Goal: Transaction & Acquisition: Purchase product/service

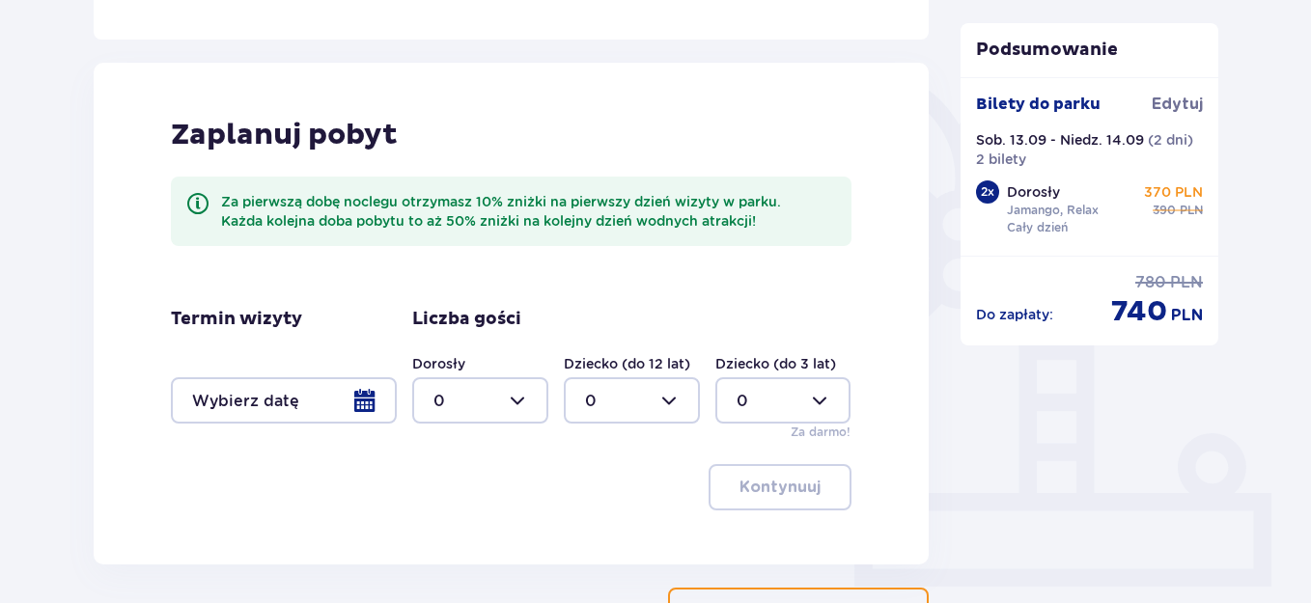
scroll to position [557, 0]
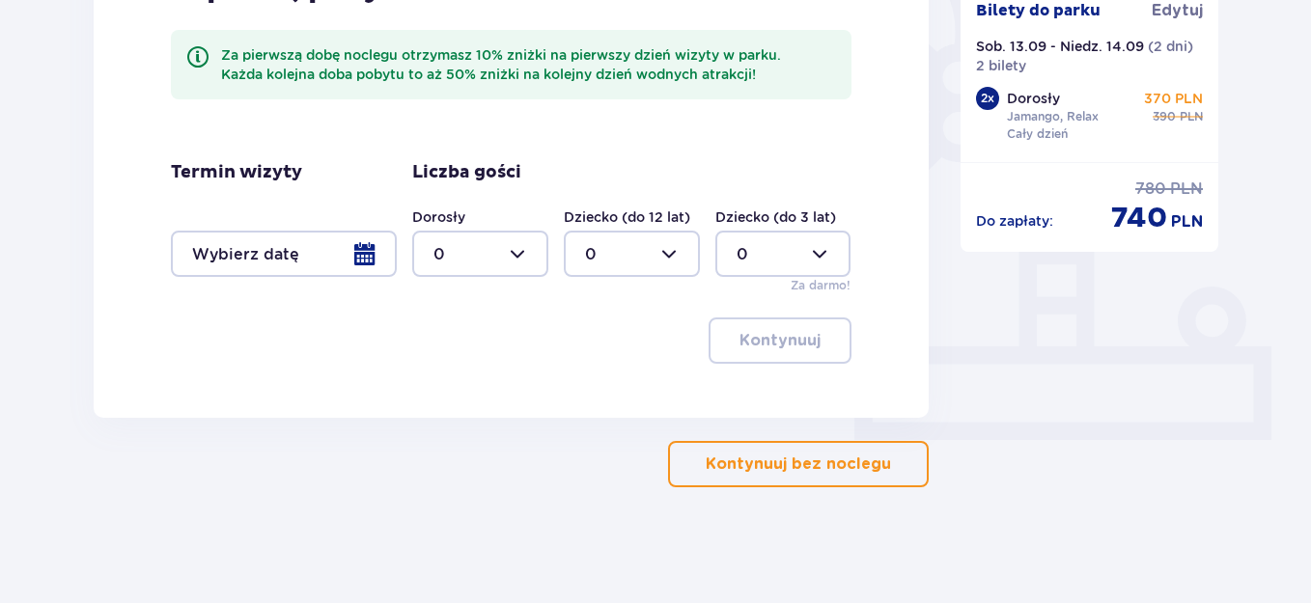
click at [814, 476] on button "Kontynuuj bez noclegu" at bounding box center [798, 464] width 261 height 46
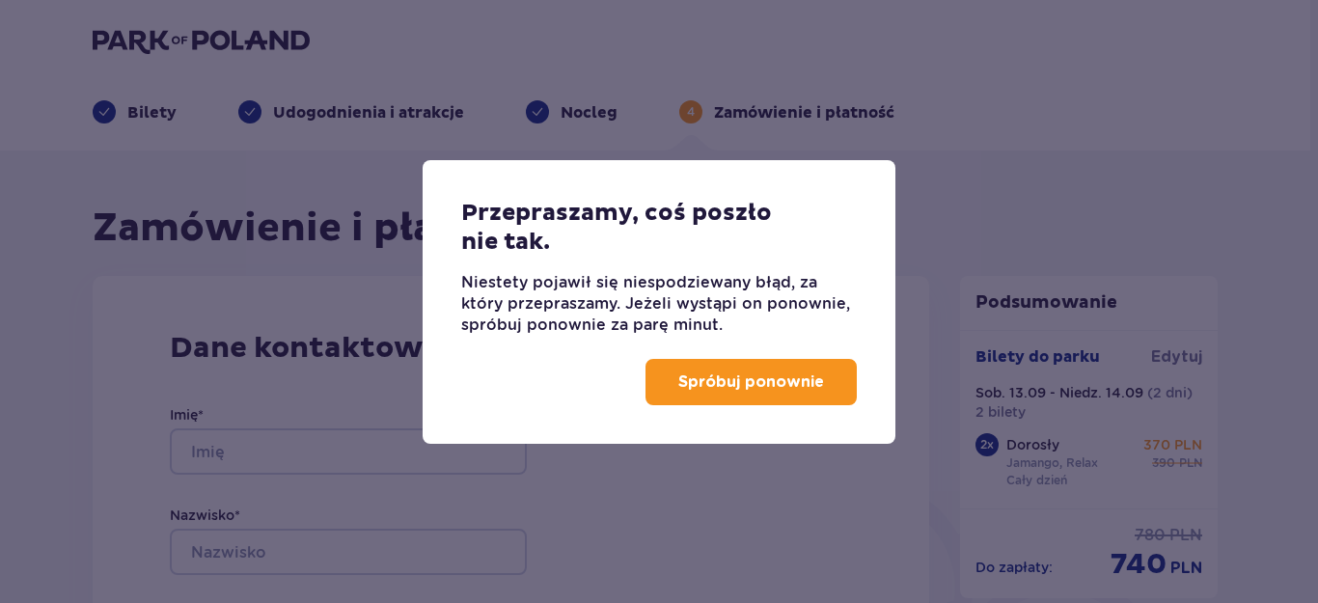
click at [789, 390] on p "Spróbuj ponownie" at bounding box center [751, 382] width 146 height 21
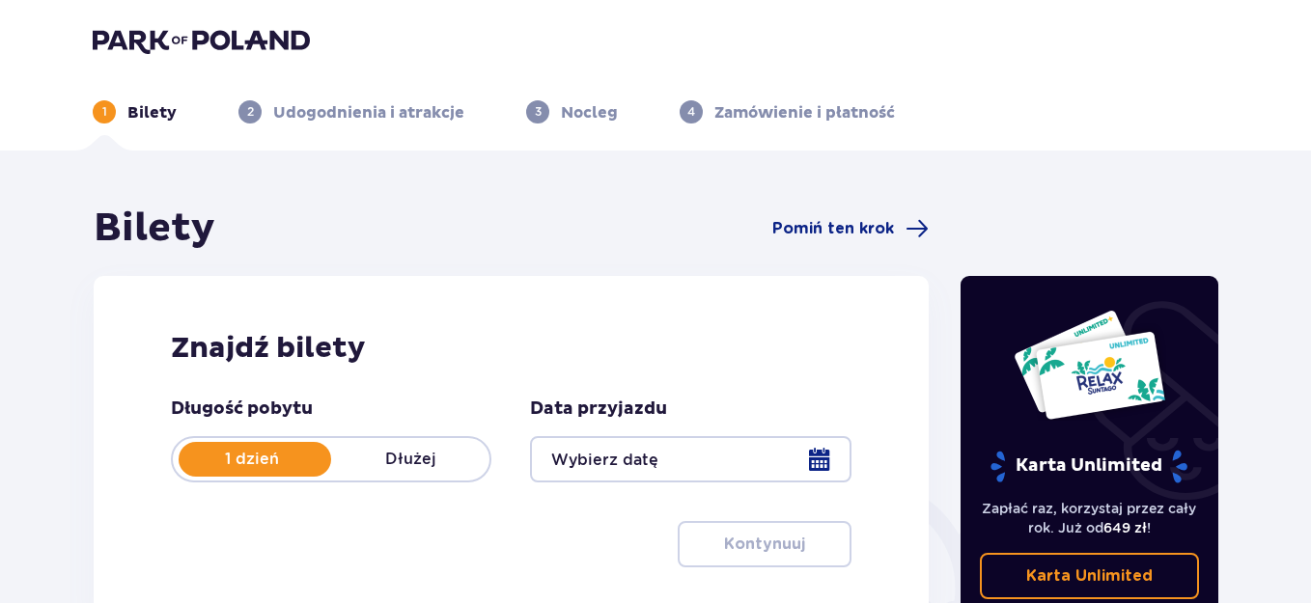
click at [424, 455] on p "Dłużej" at bounding box center [410, 459] width 158 height 21
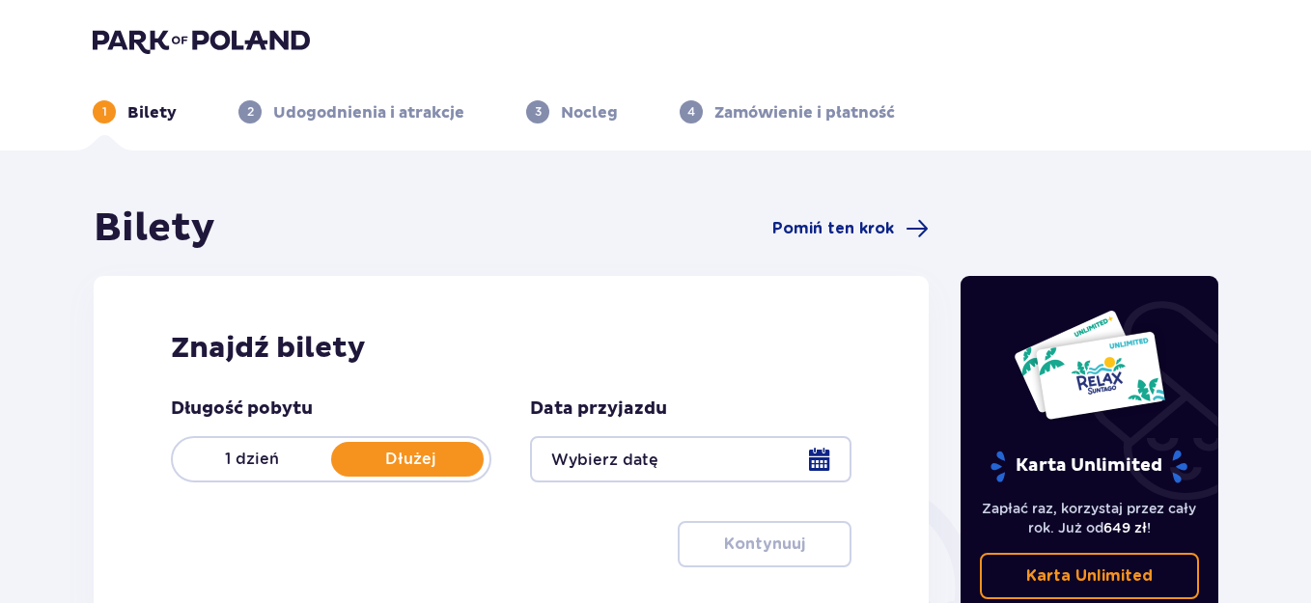
click at [818, 457] on div at bounding box center [690, 459] width 320 height 46
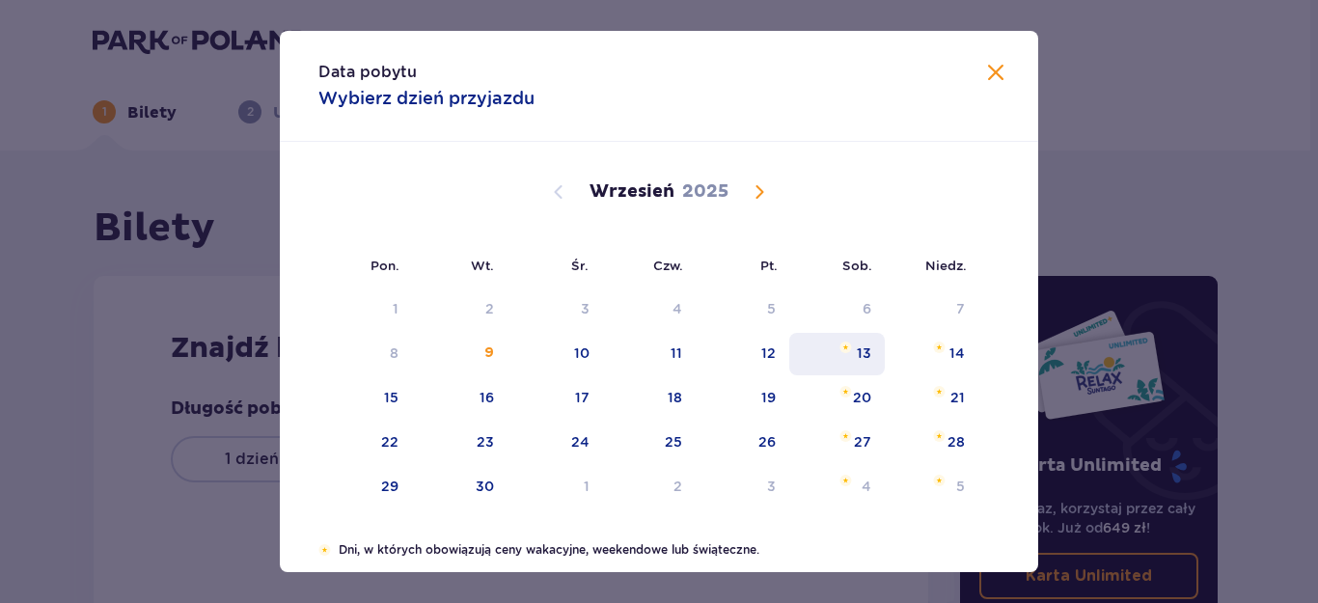
click at [870, 356] on div "13" at bounding box center [837, 354] width 96 height 42
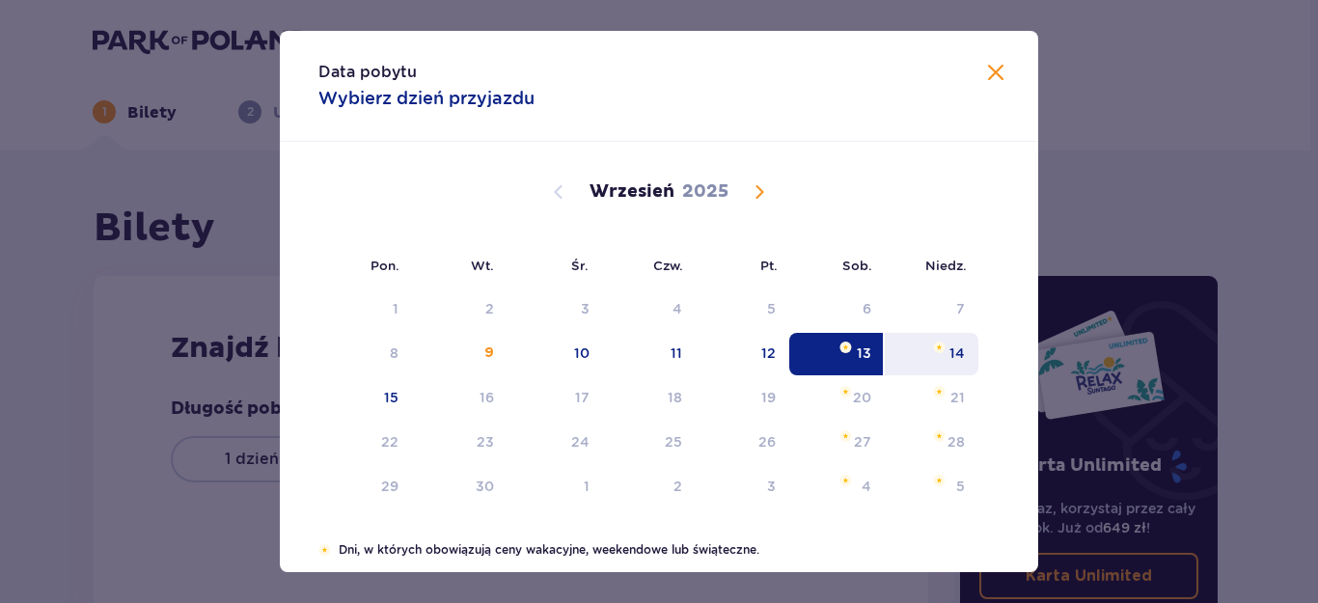
click at [953, 353] on div "14" at bounding box center [957, 353] width 15 height 19
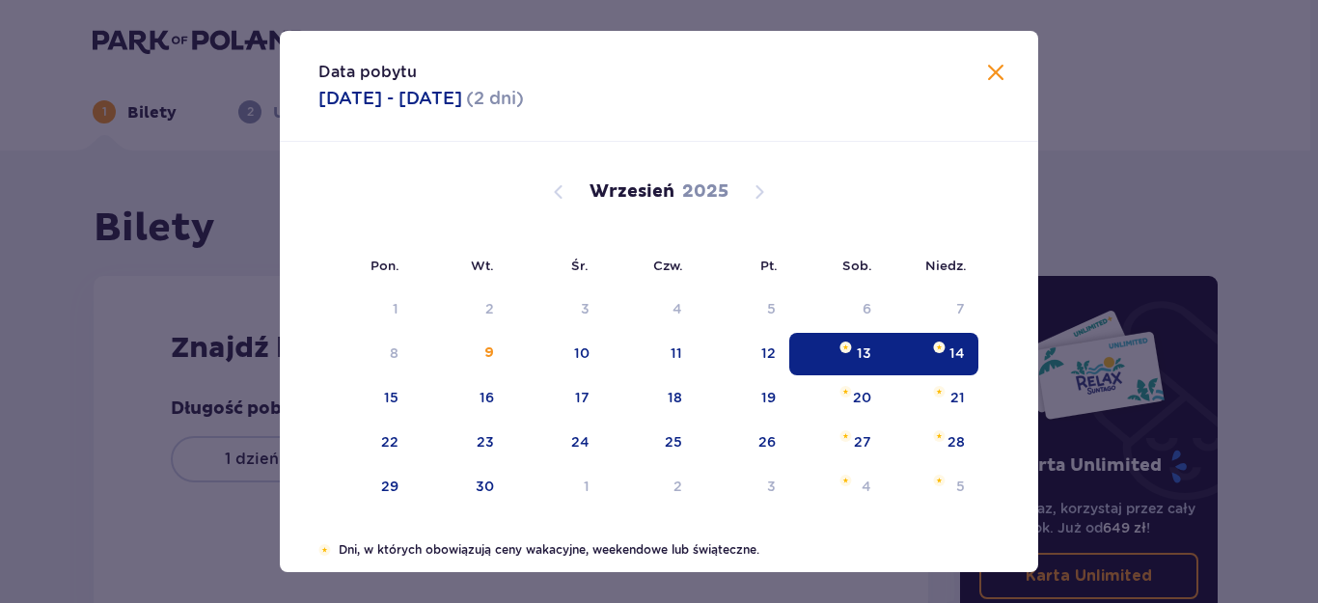
type input "13.09.25 - 14.09.25"
click at [1028, 426] on div "1 Bilety 2 Udogodnienia i atrakcje 3 Nocleg 4 Zamówienie i płatność Bilety Pomi…" at bounding box center [655, 491] width 1311 height 983
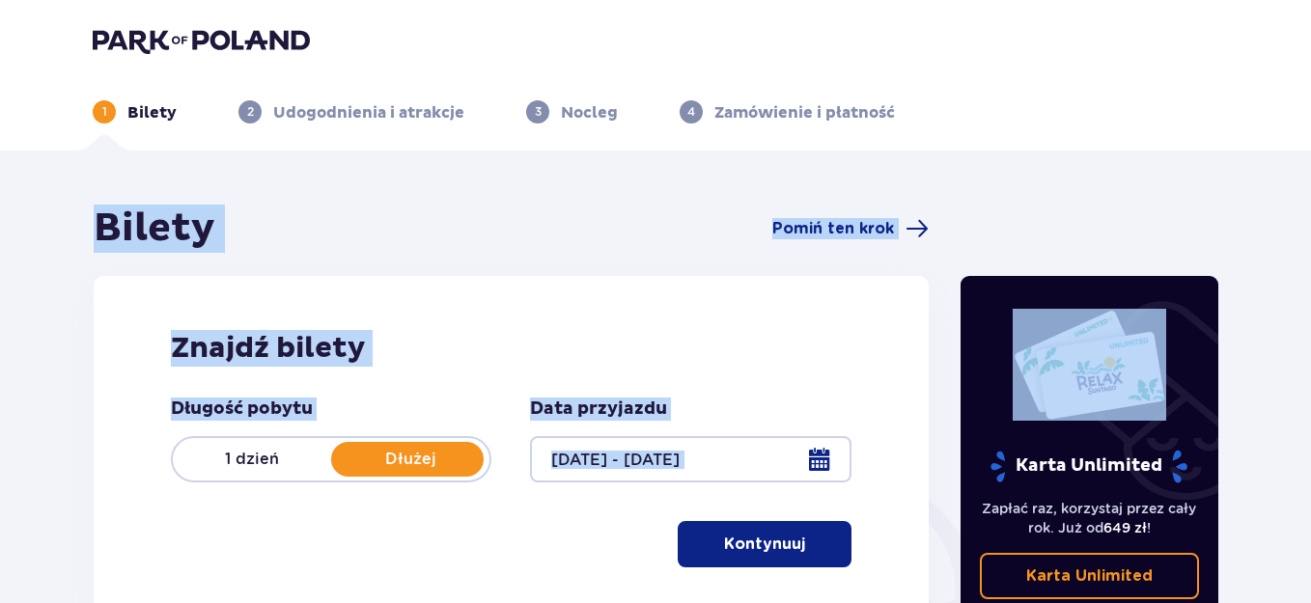
click at [763, 546] on p "Kontynuuj" at bounding box center [764, 544] width 81 height 21
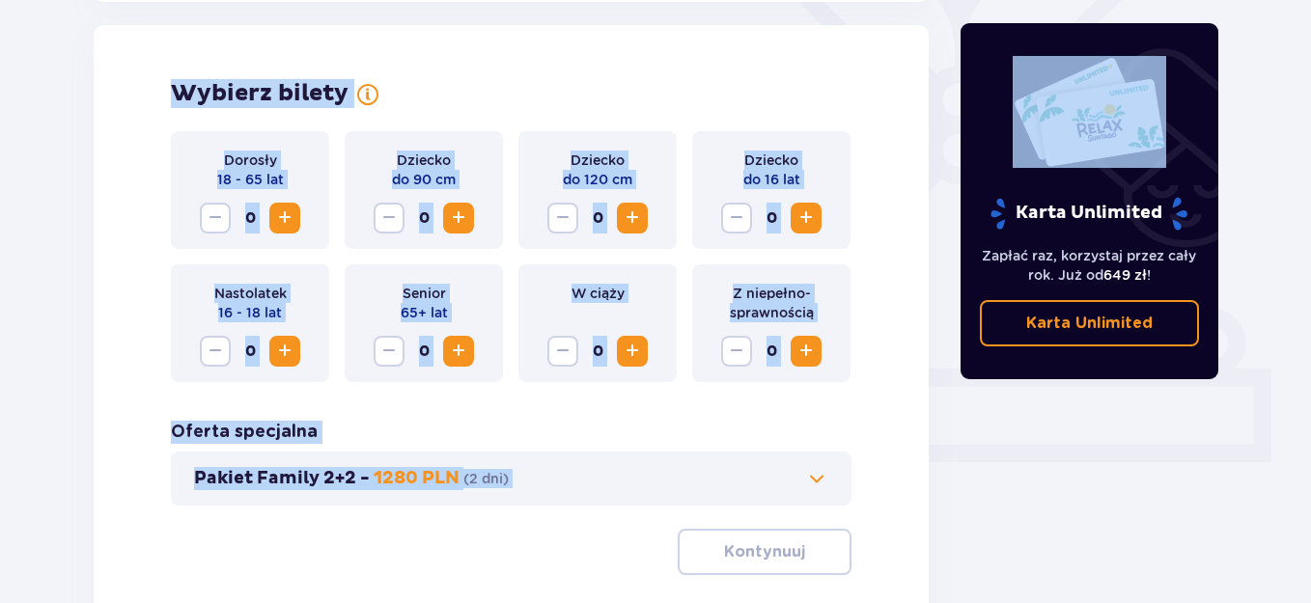
scroll to position [537, 0]
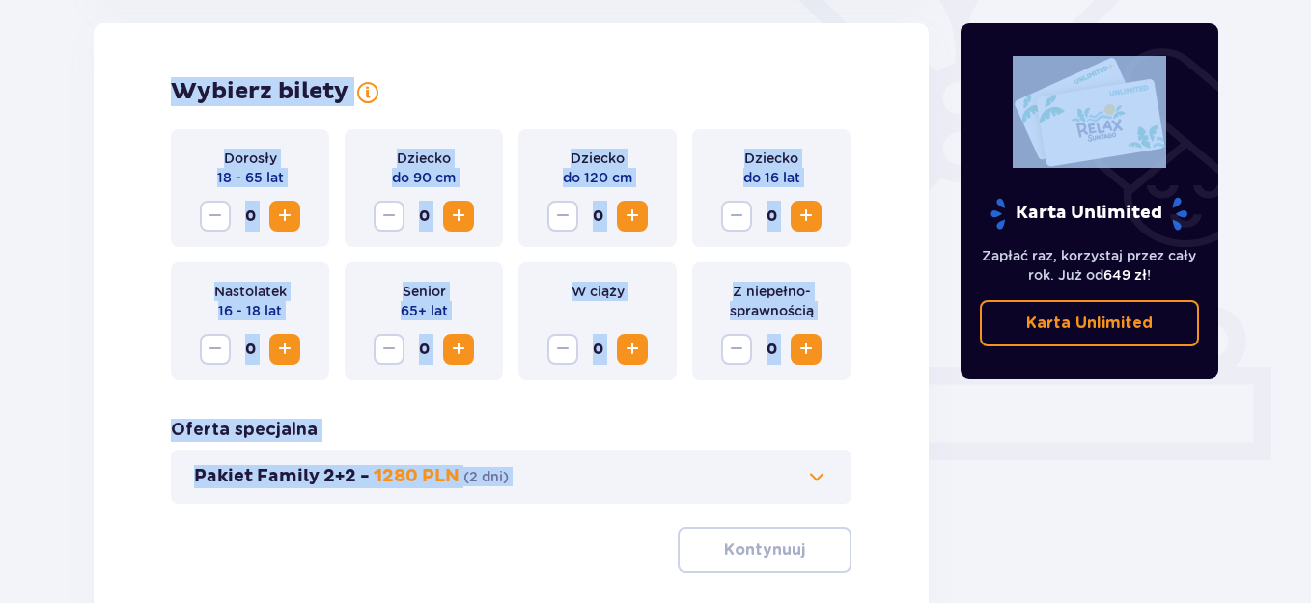
click at [633, 505] on div "Dorosły 18 - 65 lat 0 Dziecko do 90 cm 0 Dziecko do 120 cm 0 Dziecko do 16 lat …" at bounding box center [511, 351] width 680 height 444
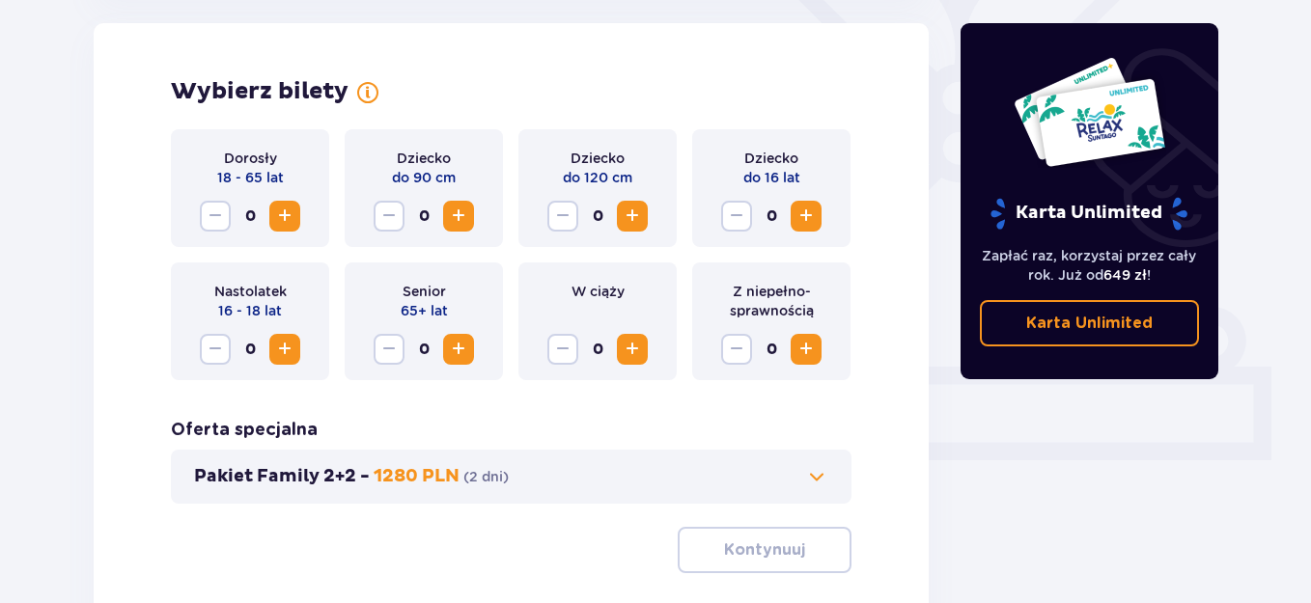
click at [293, 222] on span "Increase" at bounding box center [284, 216] width 23 height 23
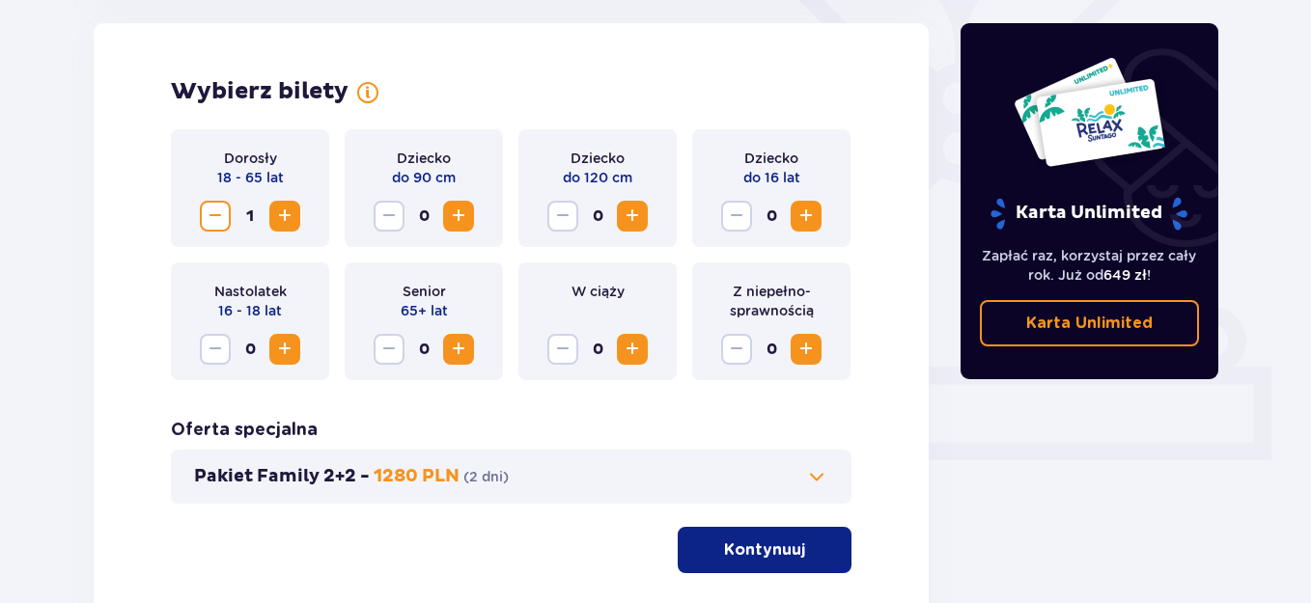
click at [293, 222] on span "Increase" at bounding box center [284, 216] width 23 height 23
click at [754, 547] on p "Kontynuuj" at bounding box center [764, 549] width 81 height 21
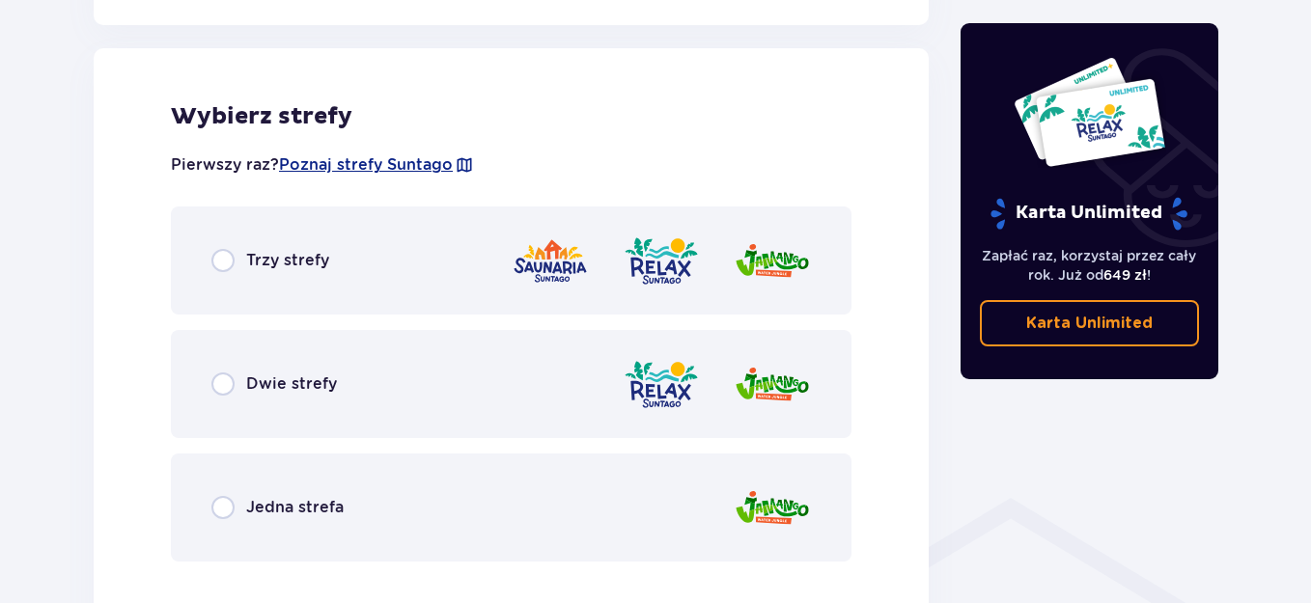
scroll to position [1071, 0]
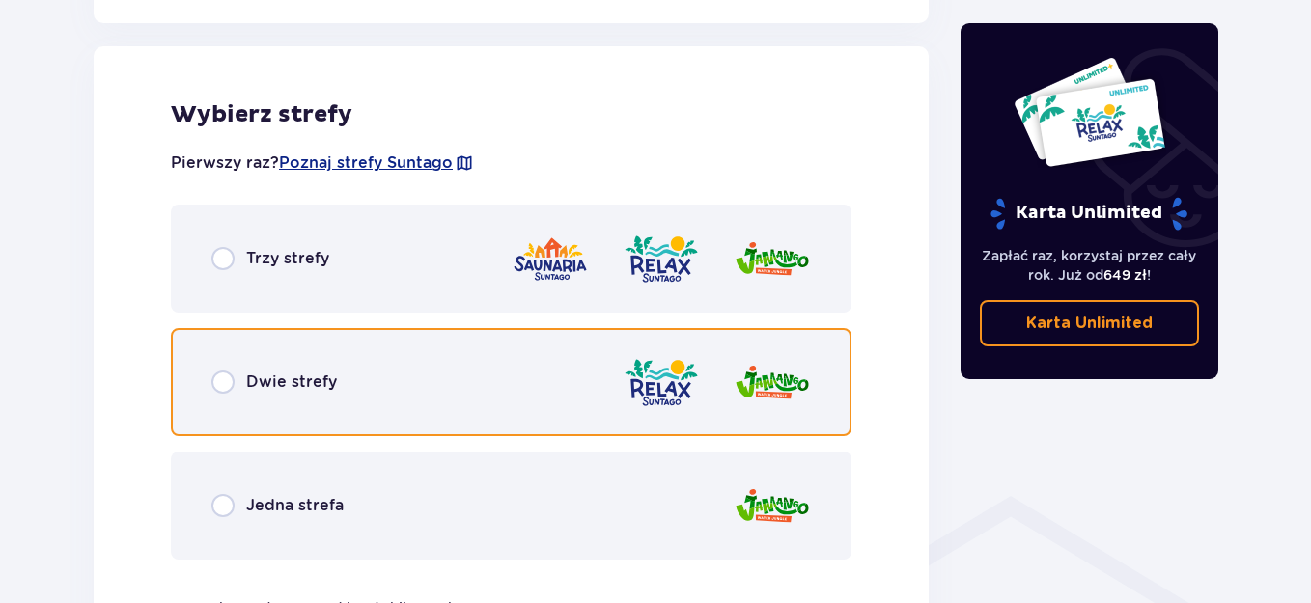
click at [223, 374] on input "radio" at bounding box center [222, 382] width 23 height 23
radio input "true"
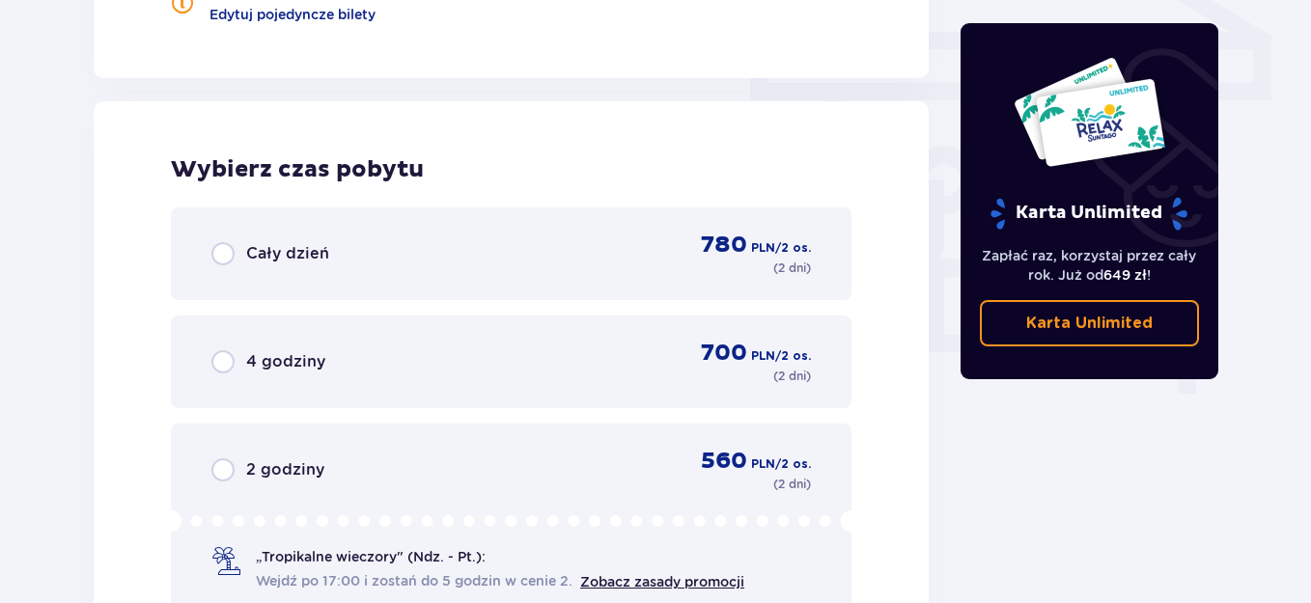
scroll to position [1743, 0]
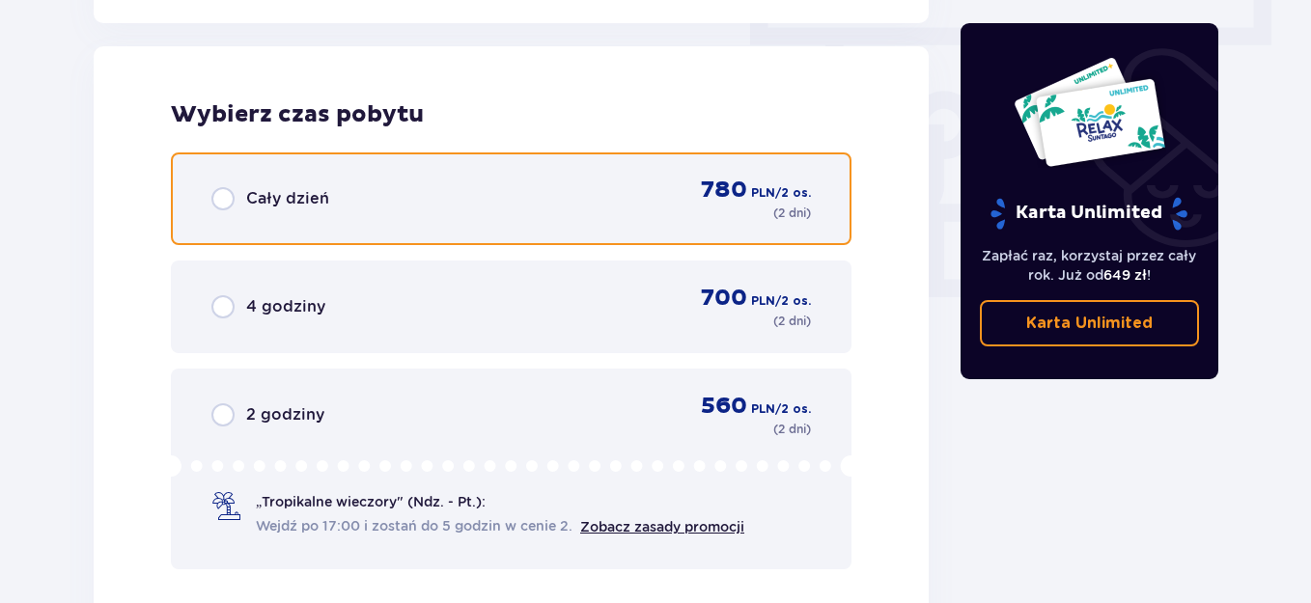
click at [220, 205] on input "radio" at bounding box center [222, 198] width 23 height 23
radio input "true"
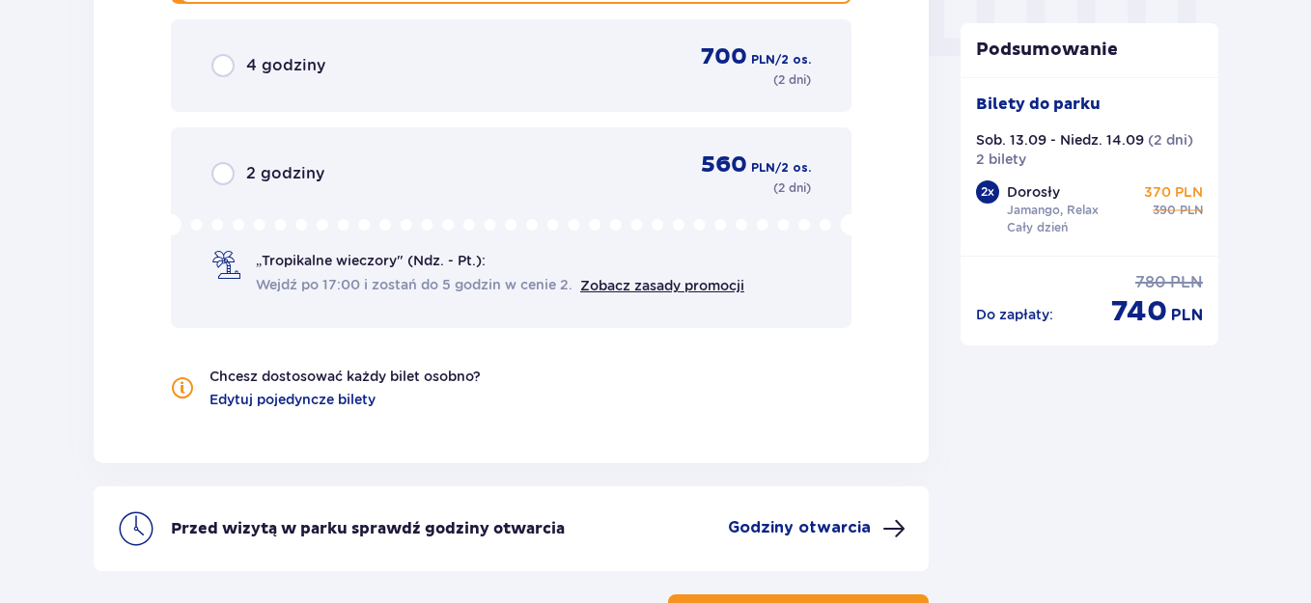
scroll to position [2138, 0]
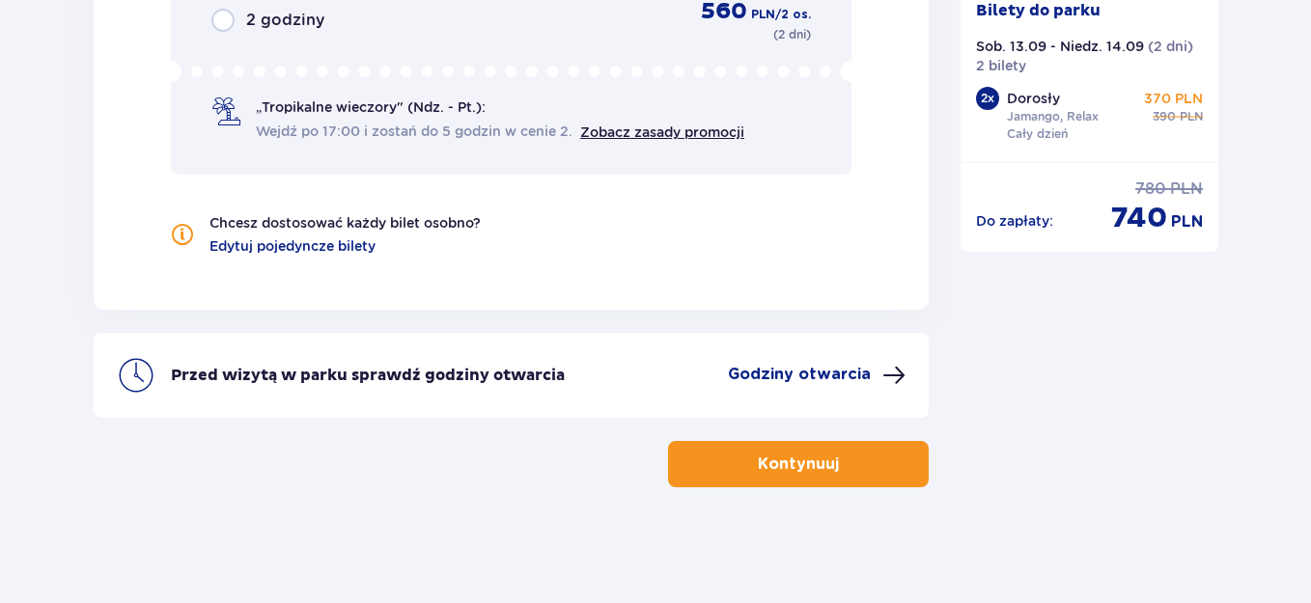
click at [863, 484] on button "Kontynuuj" at bounding box center [798, 464] width 261 height 46
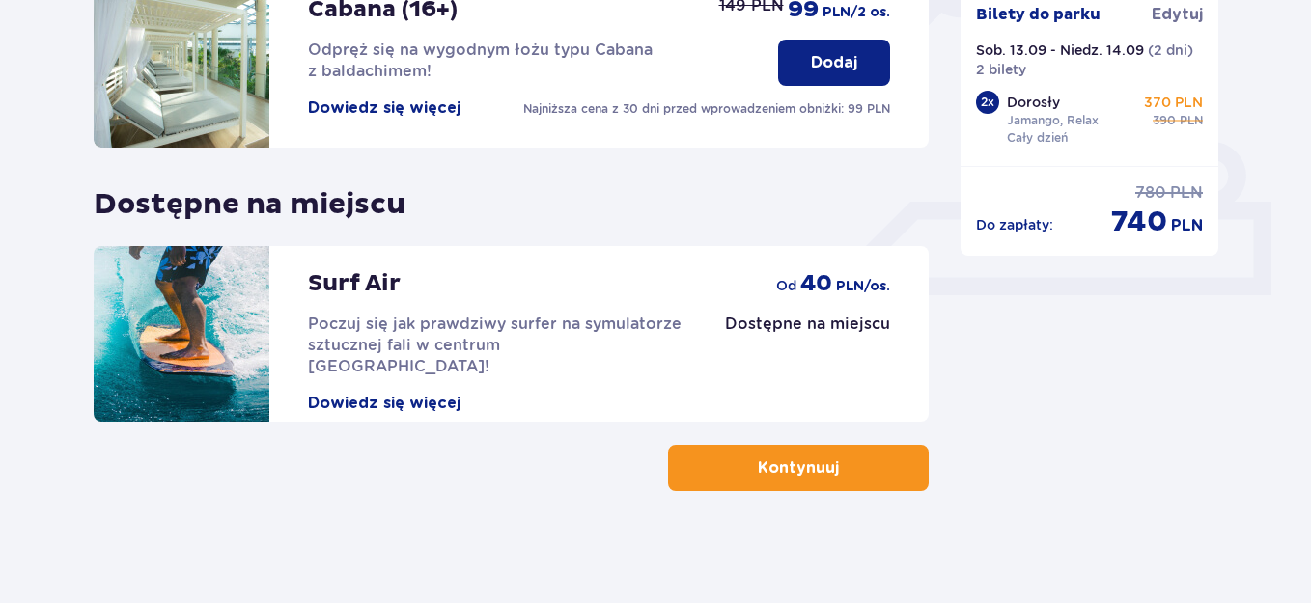
scroll to position [705, 0]
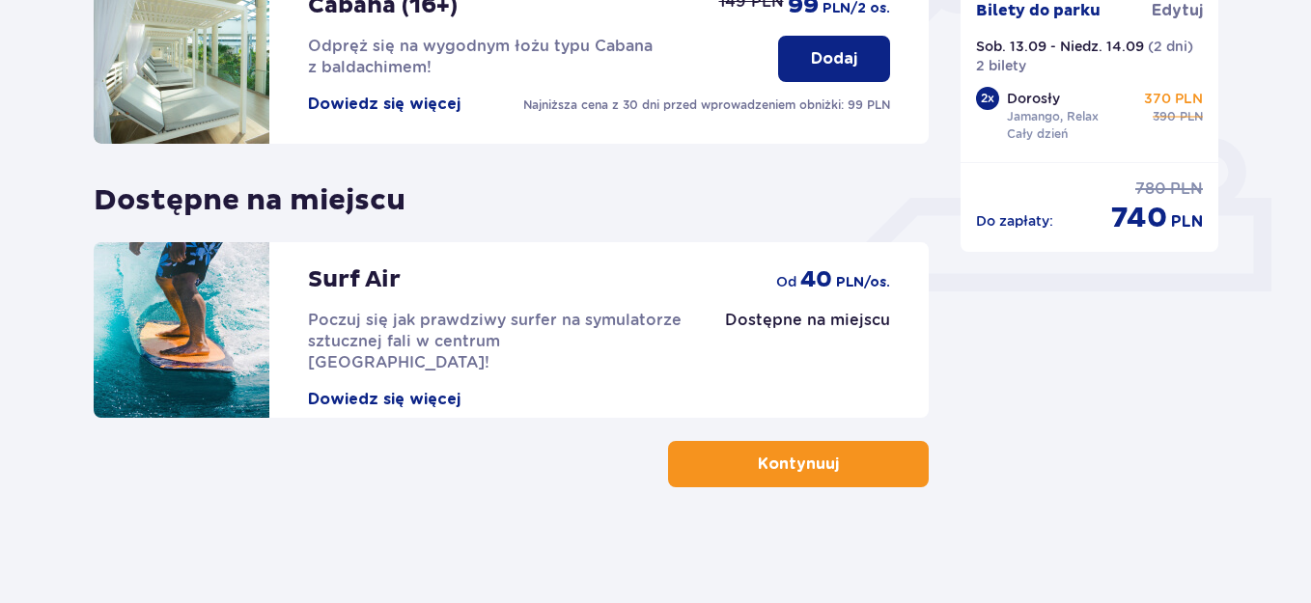
click at [866, 466] on button "Kontynuuj" at bounding box center [798, 464] width 261 height 46
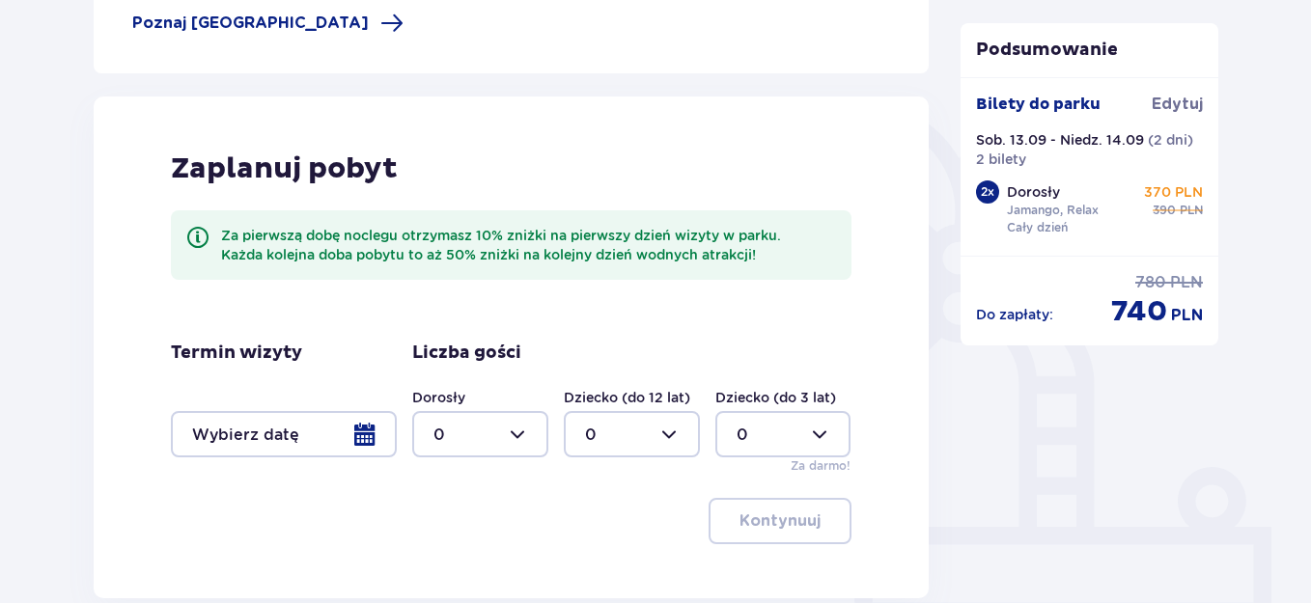
scroll to position [557, 0]
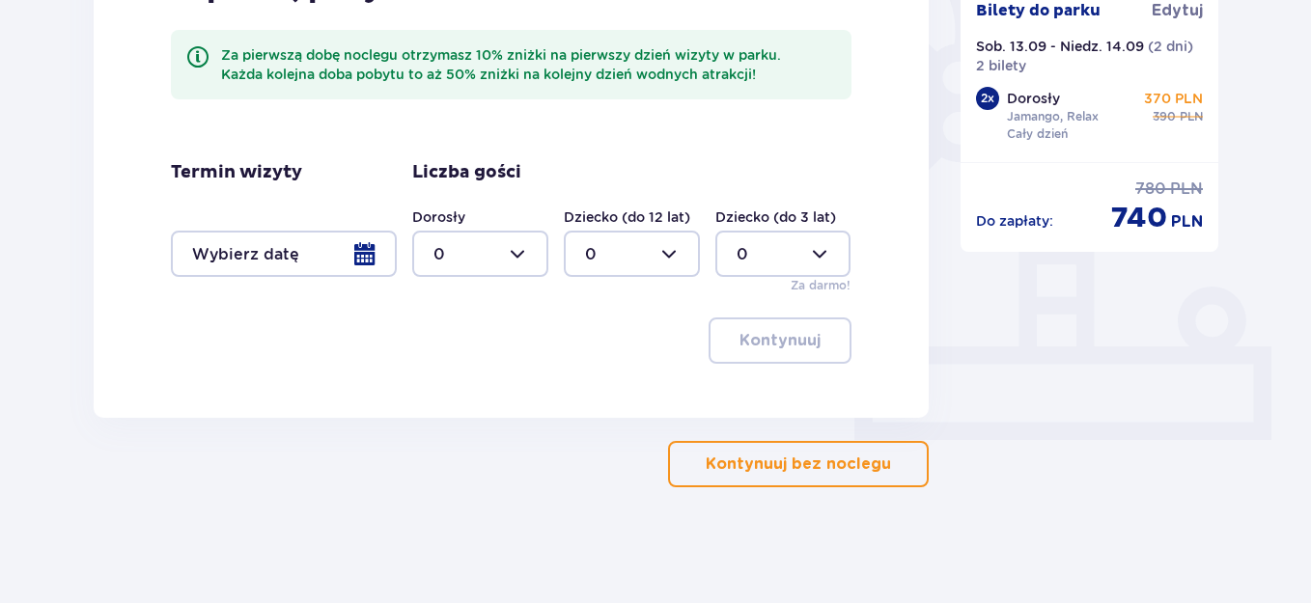
click at [865, 461] on p "Kontynuuj bez noclegu" at bounding box center [797, 464] width 185 height 21
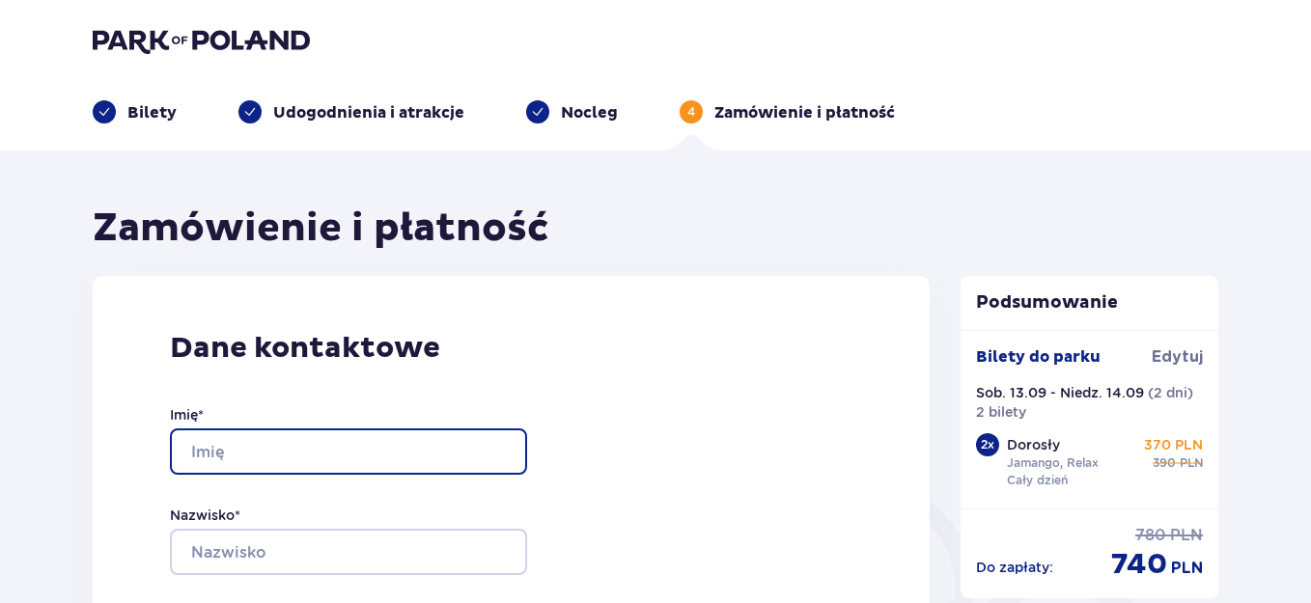
click at [360, 466] on input "Imię *" at bounding box center [348, 451] width 357 height 46
type input "Małgorzata"
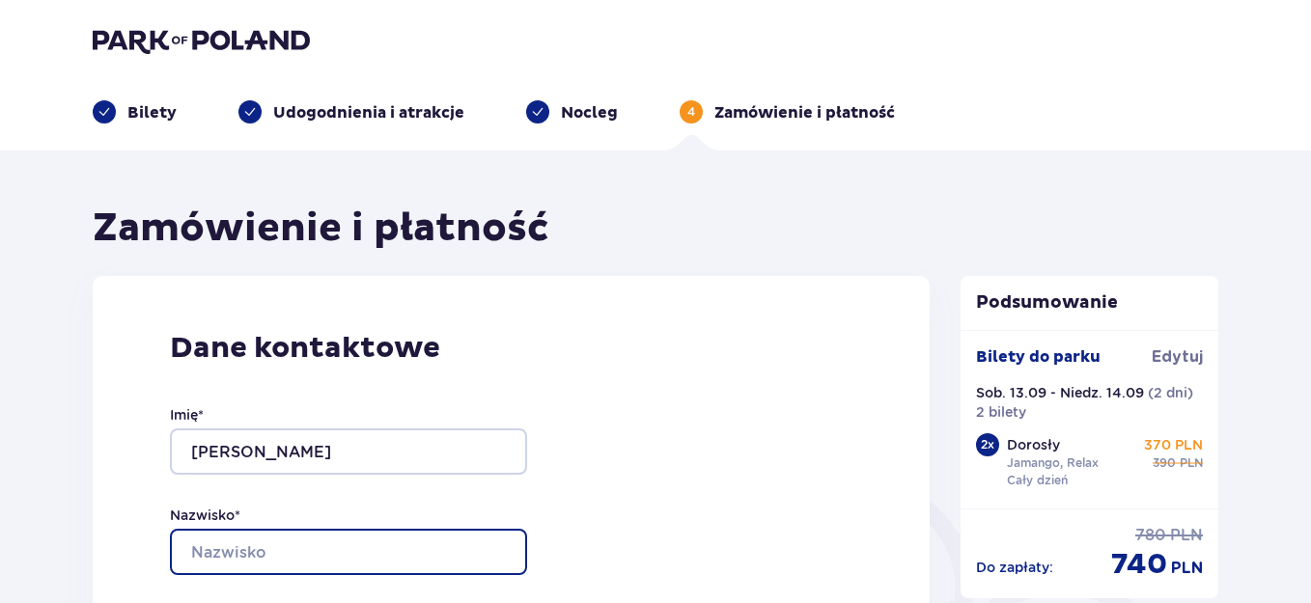
type input "Zając"
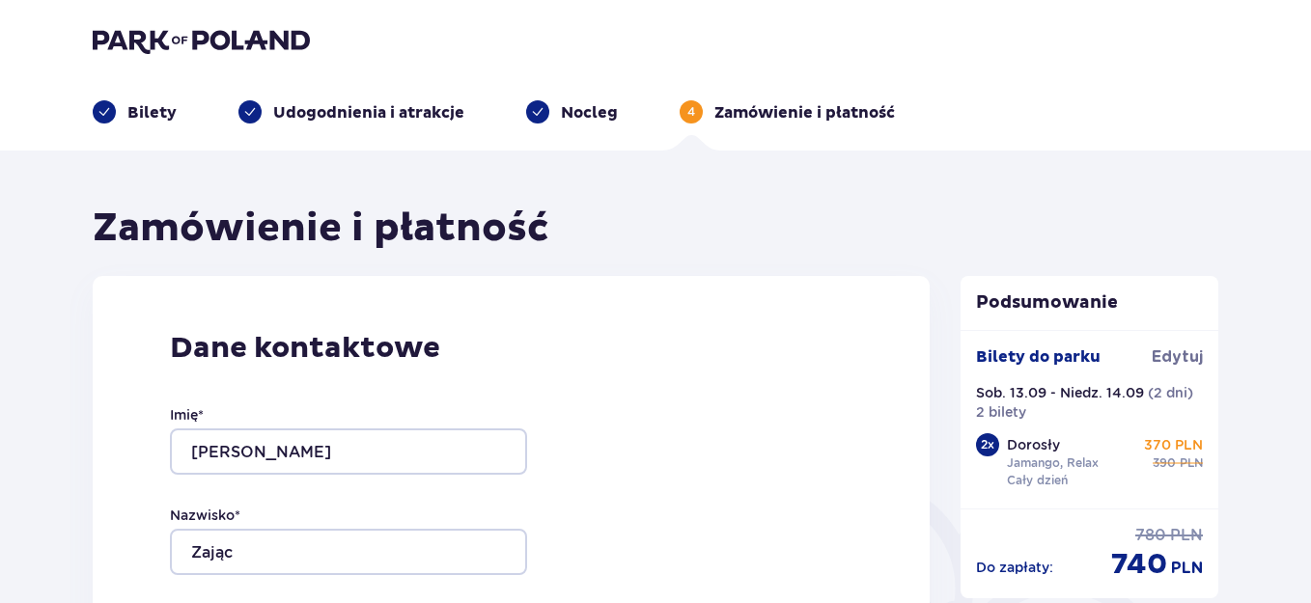
type input "[EMAIL_ADDRESS][DOMAIN_NAME]"
type input "660294622"
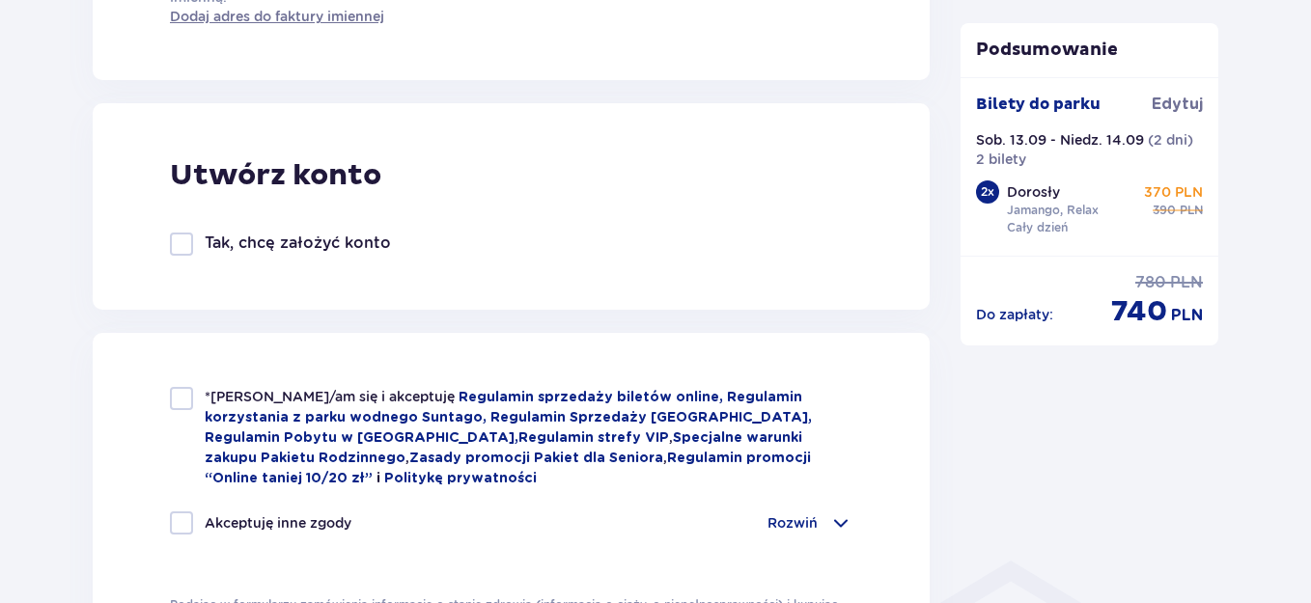
scroll to position [1031, 0]
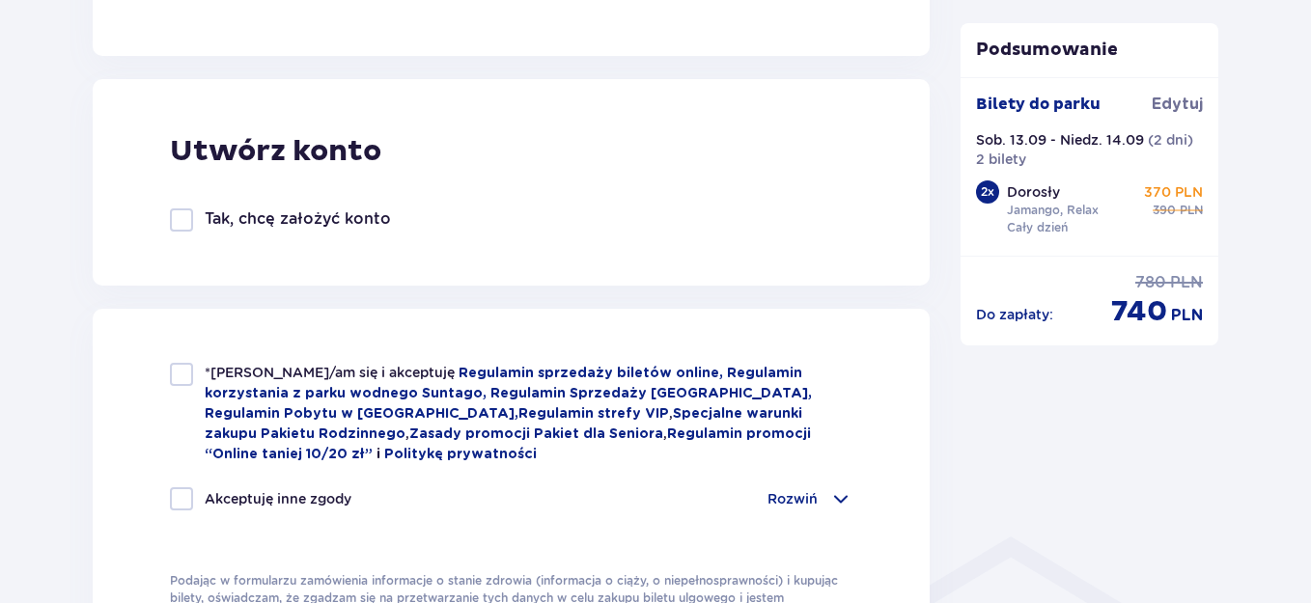
click at [181, 371] on div at bounding box center [181, 374] width 23 height 23
checkbox input "true"
click at [183, 493] on div at bounding box center [181, 498] width 23 height 23
checkbox input "true"
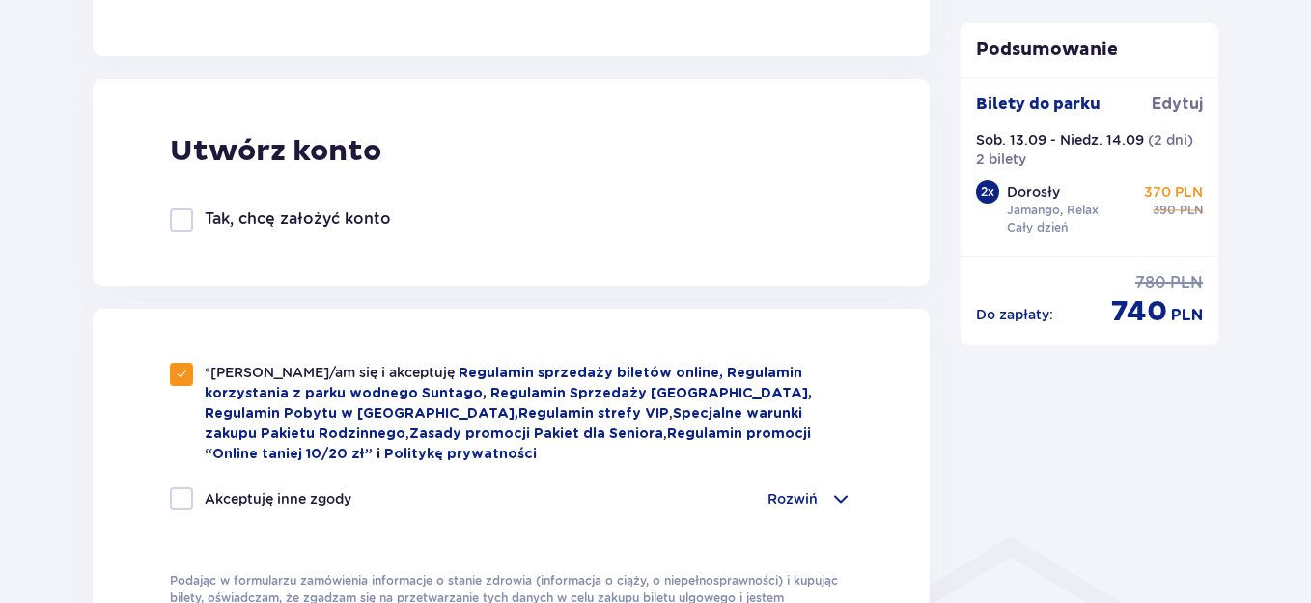
checkbox input "true"
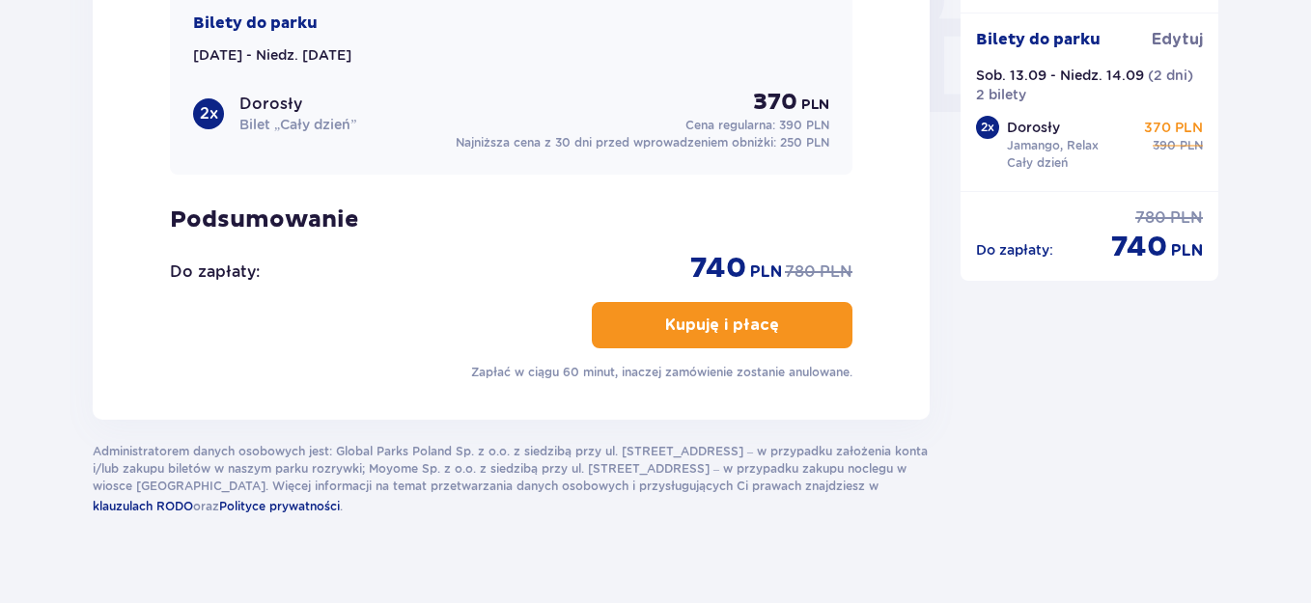
scroll to position [1952, 0]
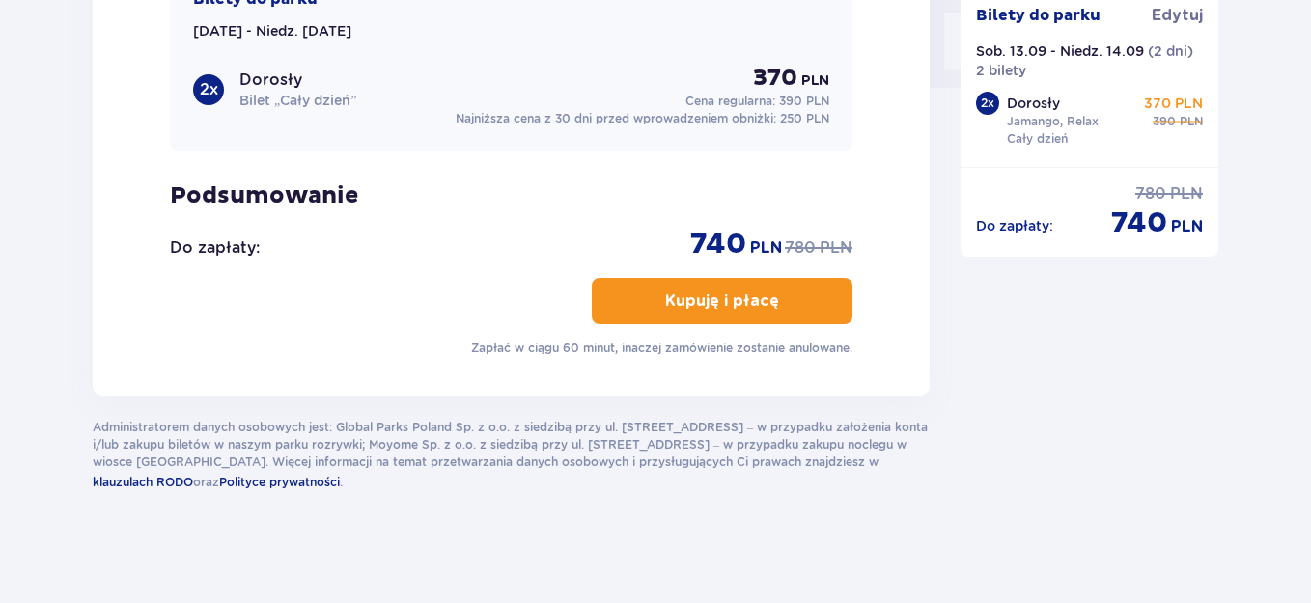
click at [761, 300] on p "Kupuję i płacę" at bounding box center [722, 300] width 114 height 21
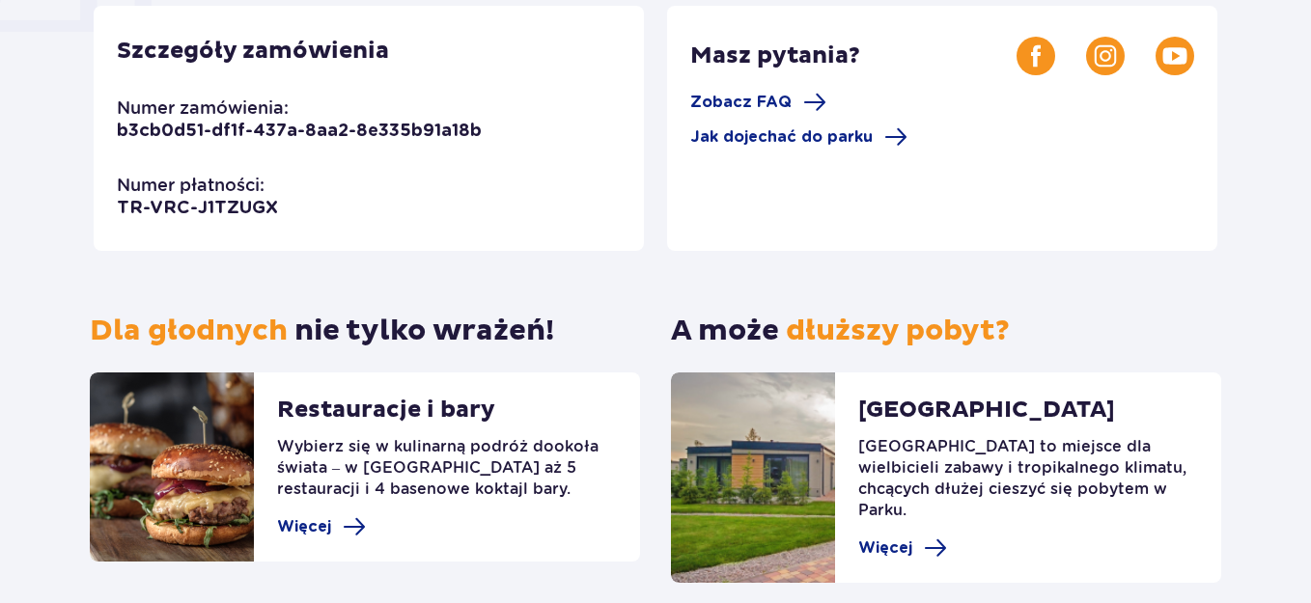
scroll to position [646, 0]
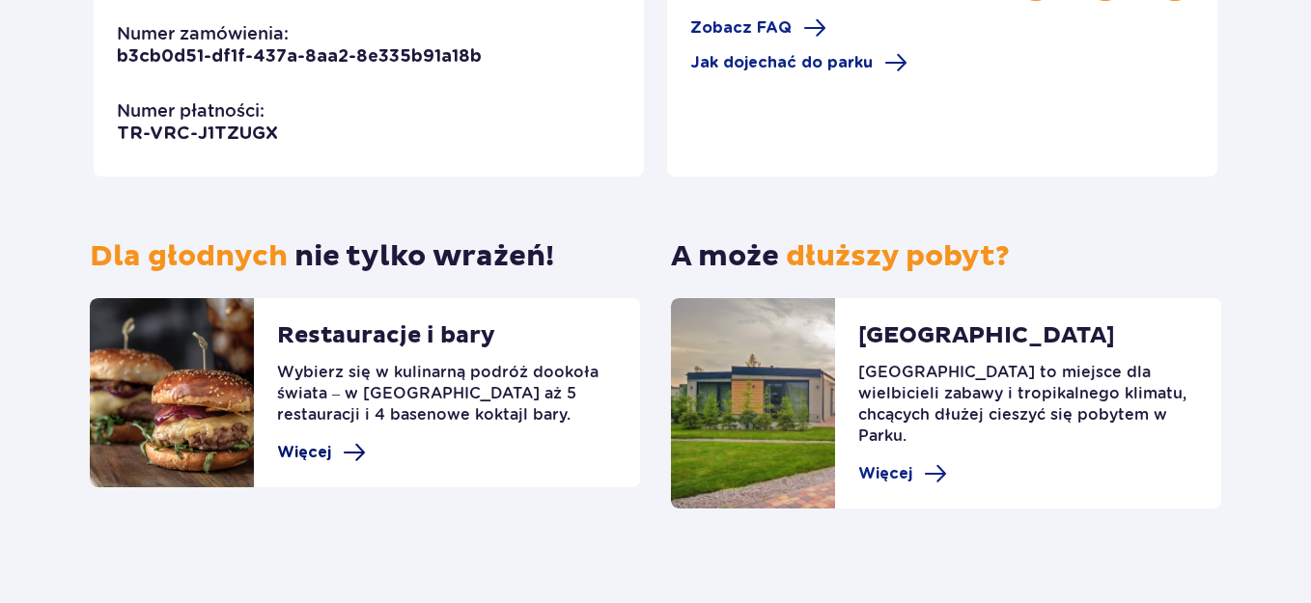
click at [312, 442] on span "Więcej" at bounding box center [304, 452] width 54 height 21
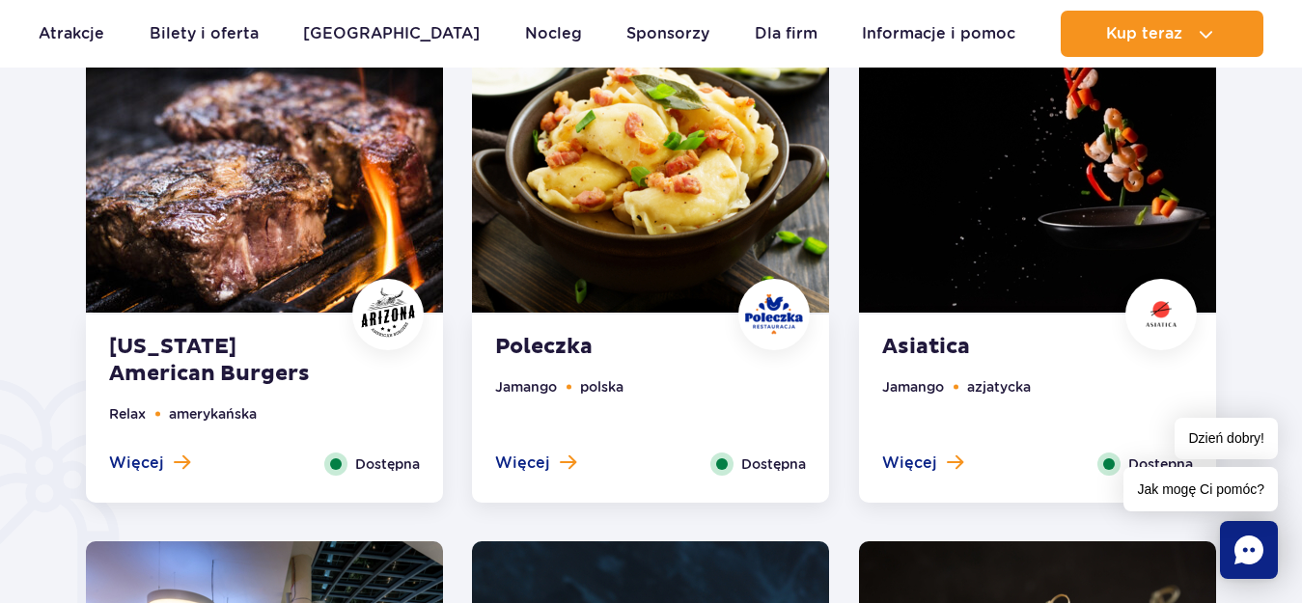
scroll to position [1043, 0]
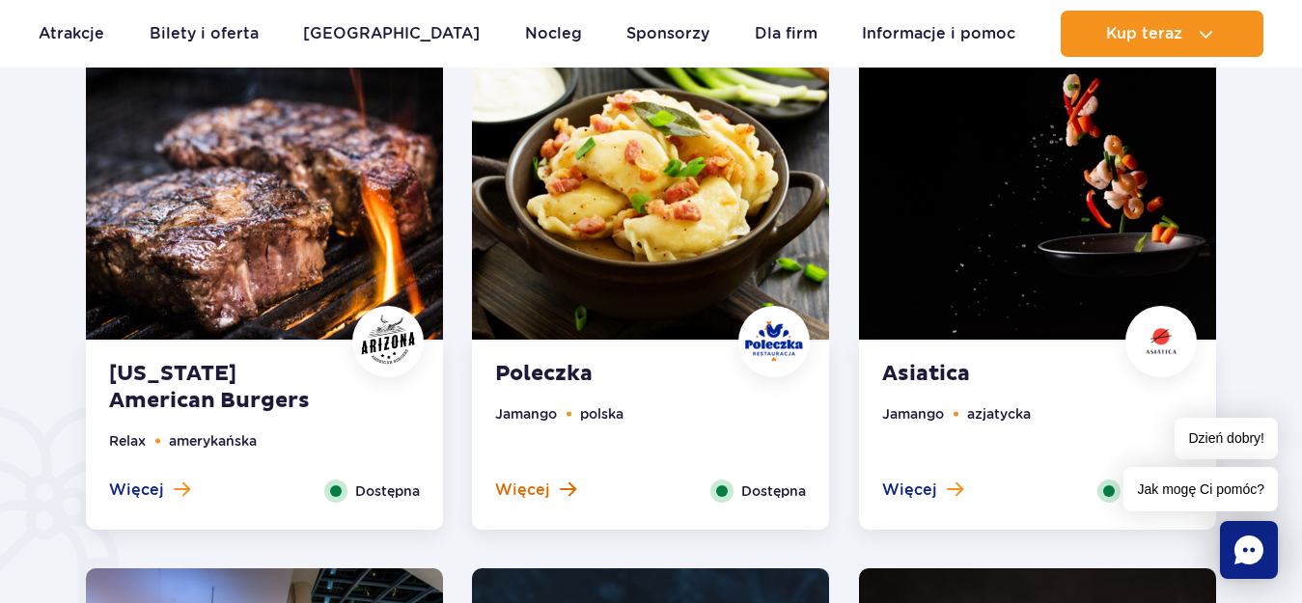
click at [531, 488] on span "Więcej" at bounding box center [522, 490] width 55 height 21
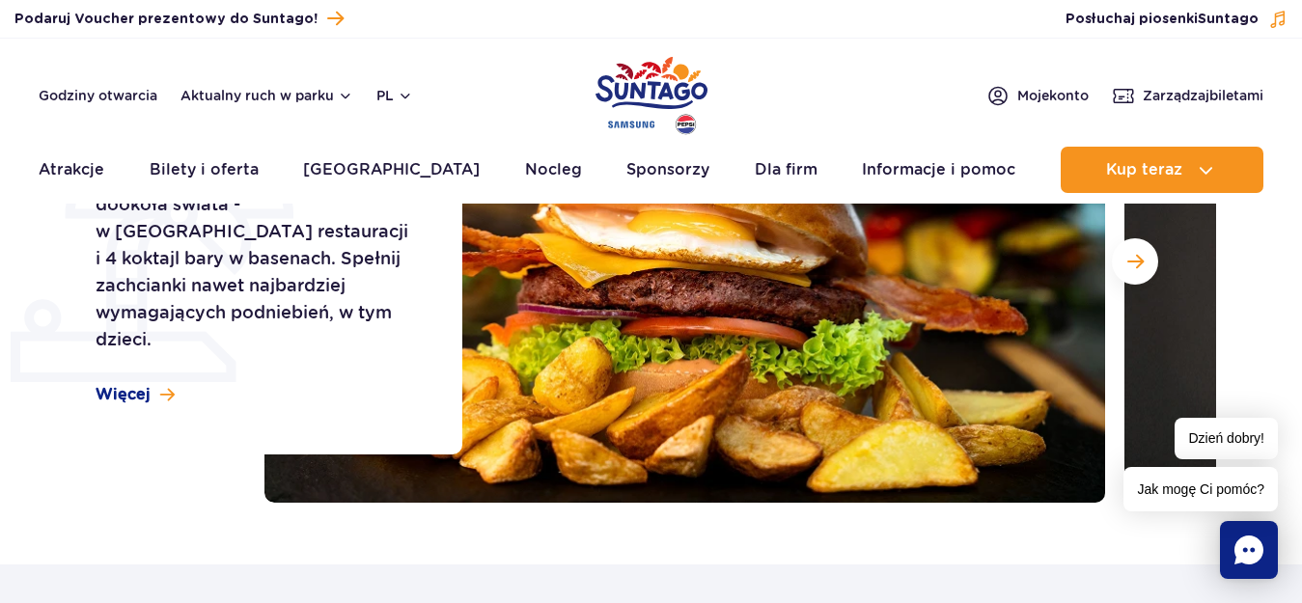
scroll to position [0, 0]
